Goal: Find specific page/section: Find specific page/section

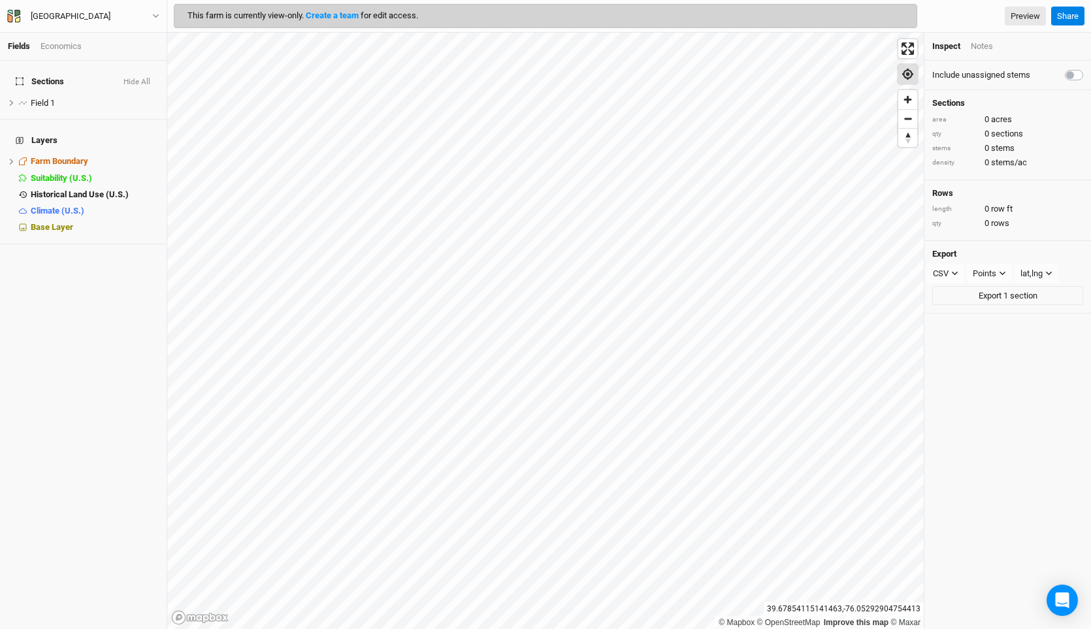
click at [905, 72] on span "Find my location" at bounding box center [907, 74] width 19 height 19
click at [48, 156] on span "Farm Boundary" at bounding box center [59, 161] width 57 height 10
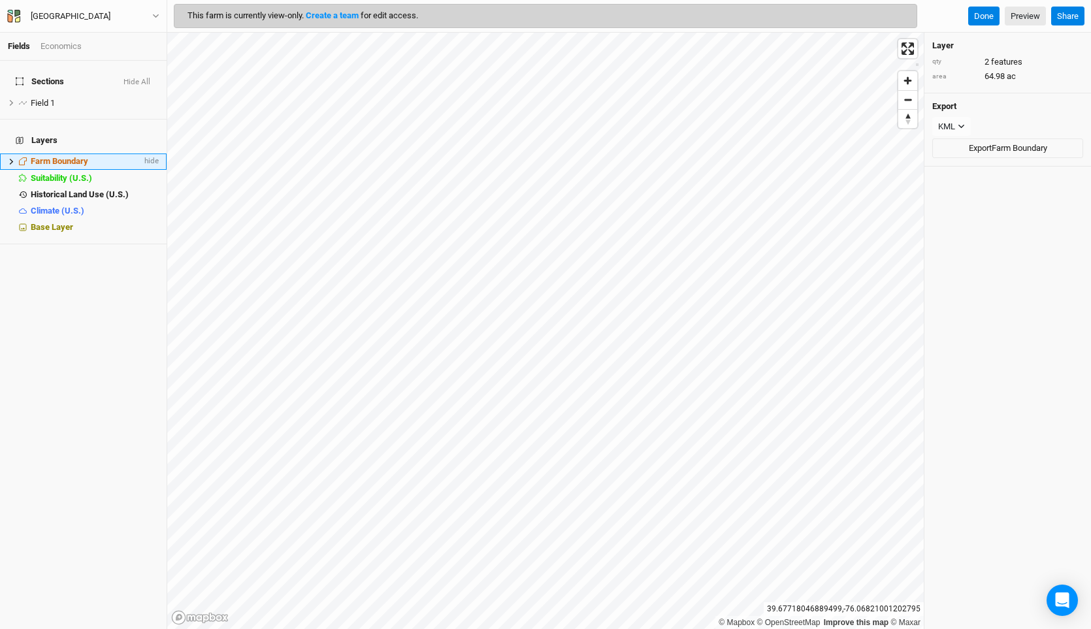
click at [50, 156] on span "Farm Boundary" at bounding box center [59, 161] width 57 height 10
click at [1026, 10] on link "Preview" at bounding box center [1025, 17] width 41 height 20
click at [38, 98] on span "Field 1" at bounding box center [43, 103] width 24 height 10
